Goal: Task Accomplishment & Management: Use online tool/utility

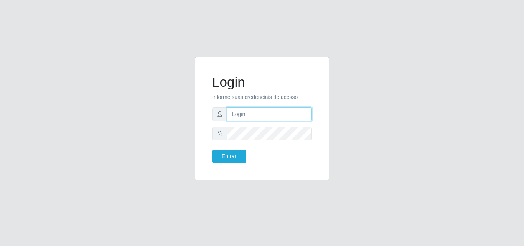
drag, startPoint x: 0, startPoint y: 0, endPoint x: 246, endPoint y: 112, distance: 270.7
click at [246, 112] on input "text" at bounding box center [269, 113] width 85 height 13
type input "[EMAIL_ADDRESS][DOMAIN_NAME]"
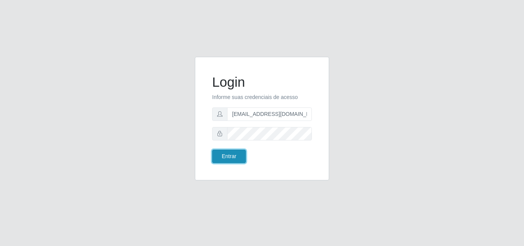
click at [239, 153] on button "Entrar" at bounding box center [229, 156] width 34 height 13
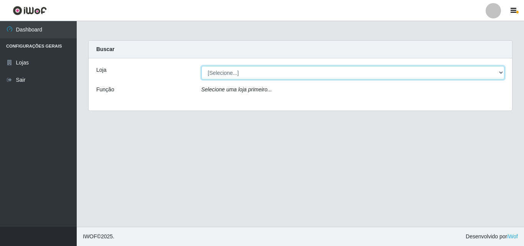
click at [499, 70] on select "[Selecione...] Corte Fácil - Unidade Emaús" at bounding box center [352, 72] width 303 height 13
select select "201"
click at [201, 66] on select "[Selecione...] Corte Fácil - Unidade Emaús" at bounding box center [352, 72] width 303 height 13
